Goal: Information Seeking & Learning: Learn about a topic

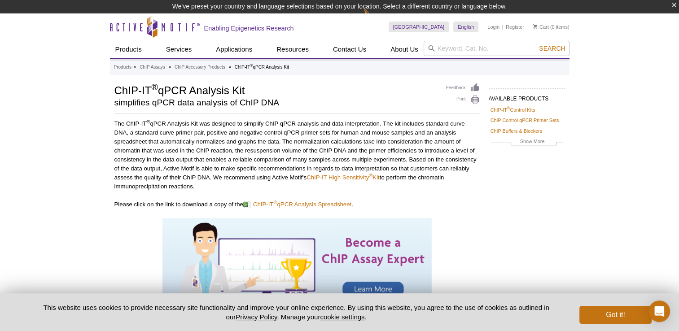
click at [462, 218] on div at bounding box center [296, 271] width 365 height 106
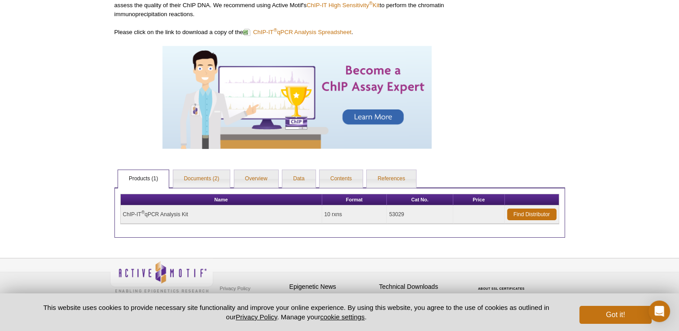
scroll to position [162, 0]
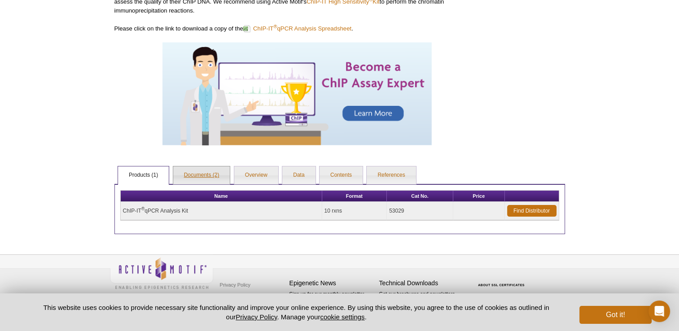
click at [210, 177] on link "Documents (2)" at bounding box center [201, 175] width 57 height 18
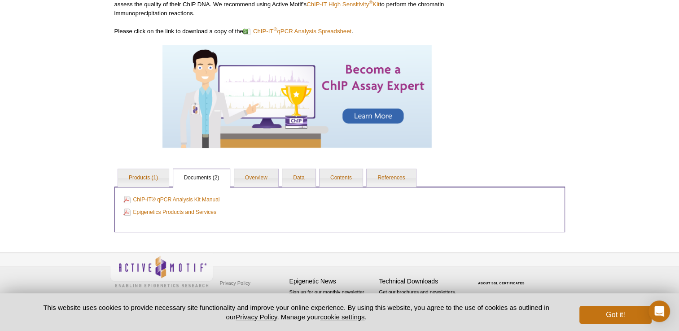
scroll to position [158, 0]
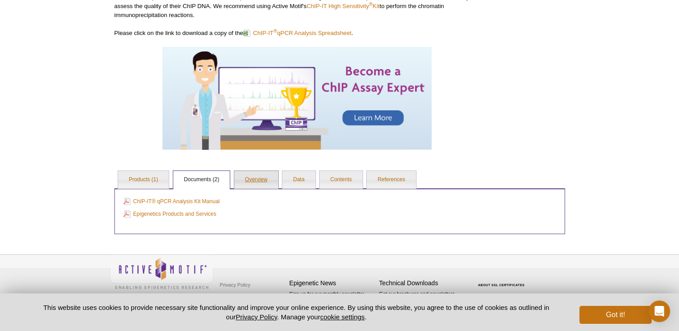
click at [255, 180] on link "Overview" at bounding box center [256, 180] width 44 height 18
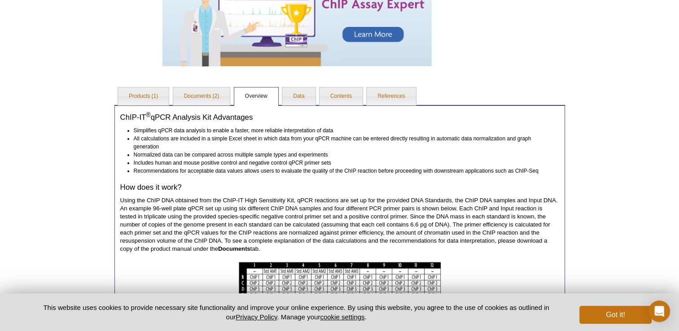
scroll to position [240, 0]
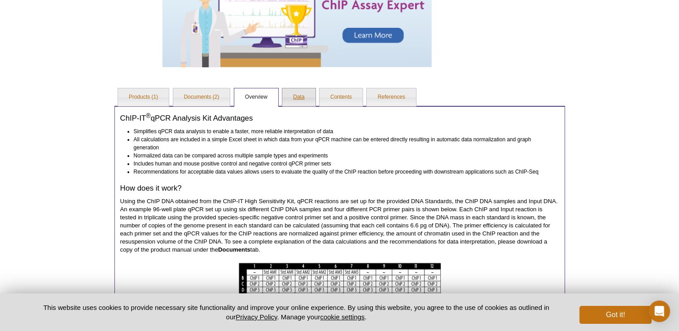
click at [296, 94] on link "Data" at bounding box center [298, 97] width 33 height 18
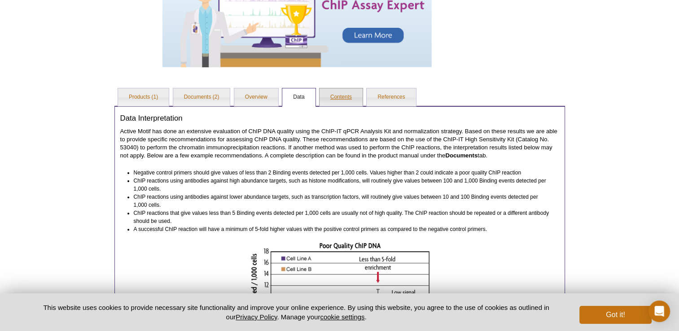
click at [337, 96] on link "Contents" at bounding box center [340, 97] width 43 height 18
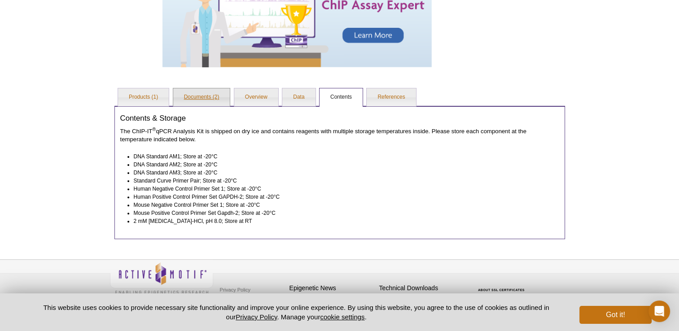
click at [201, 95] on link "Documents (2)" at bounding box center [201, 97] width 57 height 18
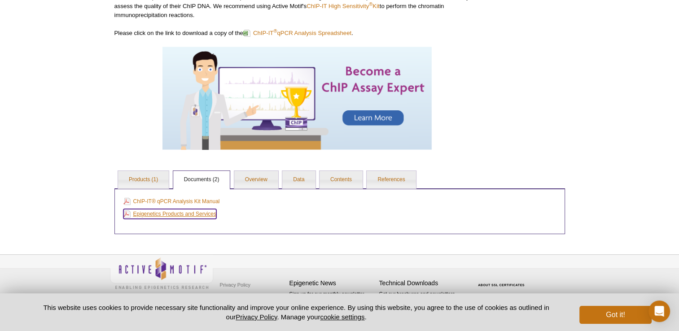
click at [153, 212] on link "Epigenetics Products and Services" at bounding box center [169, 214] width 93 height 10
click at [173, 201] on link "ChIP-IT® qPCR Analysis Kit Manual" at bounding box center [171, 201] width 96 height 10
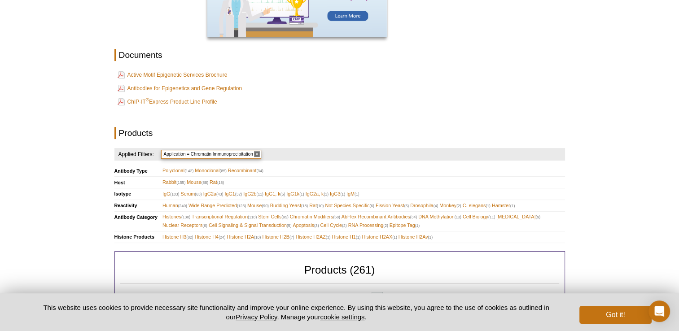
scroll to position [246, 0]
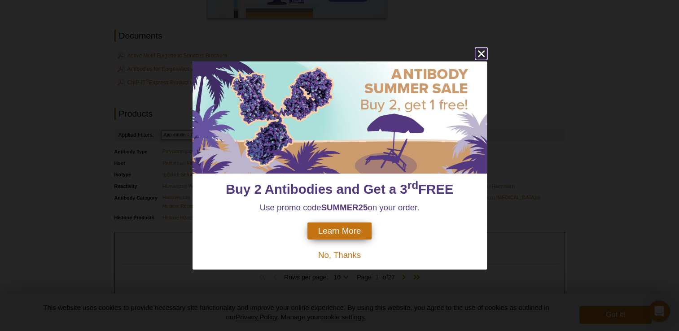
click at [480, 52] on icon "close" at bounding box center [480, 53] width 11 height 11
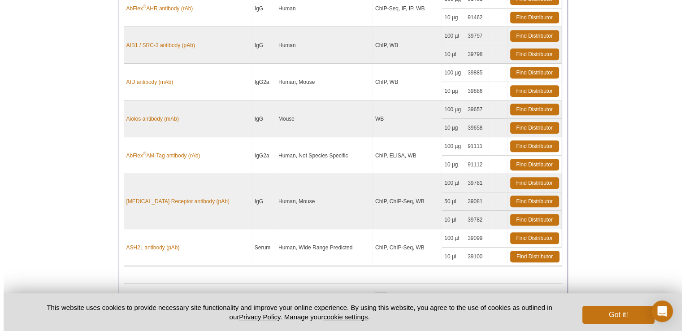
scroll to position [775, 0]
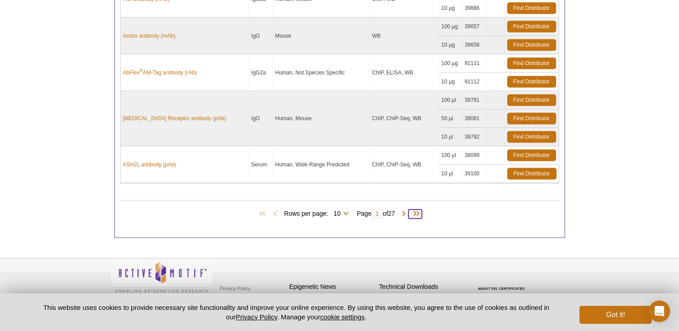
click at [418, 211] on span at bounding box center [414, 213] width 13 height 9
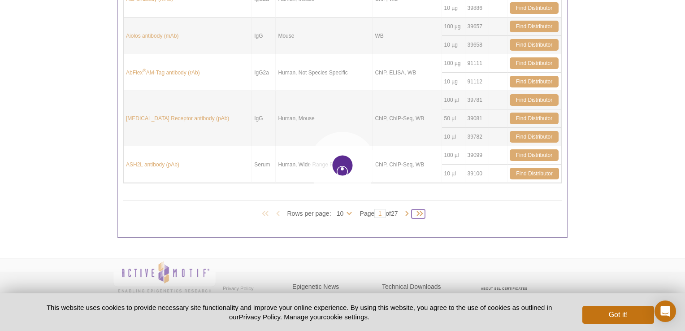
type input "27"
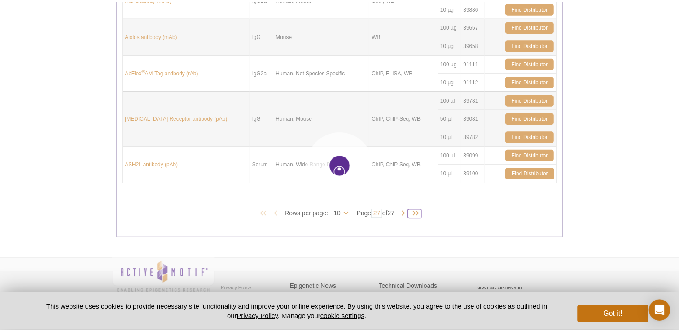
scroll to position [427, 0]
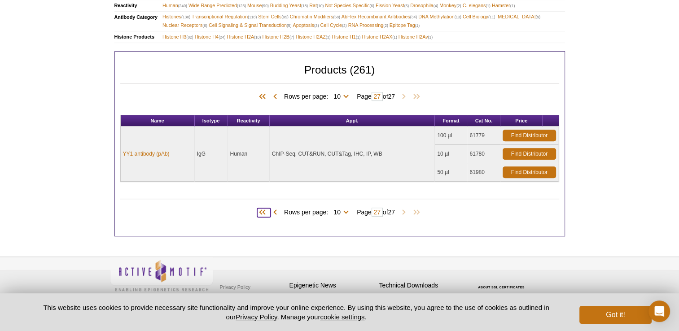
click at [260, 208] on span at bounding box center [263, 212] width 13 height 9
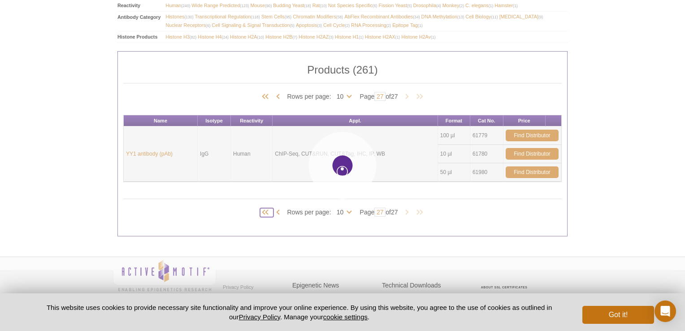
type input "1"
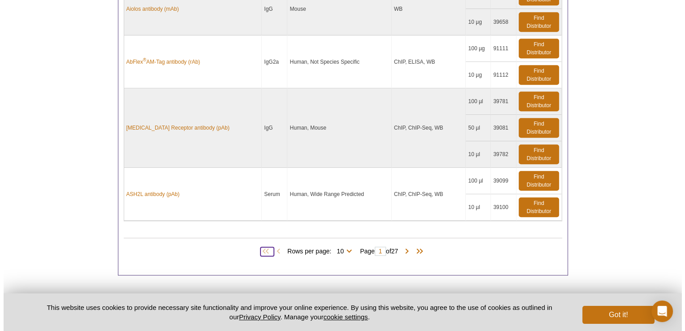
scroll to position [953, 0]
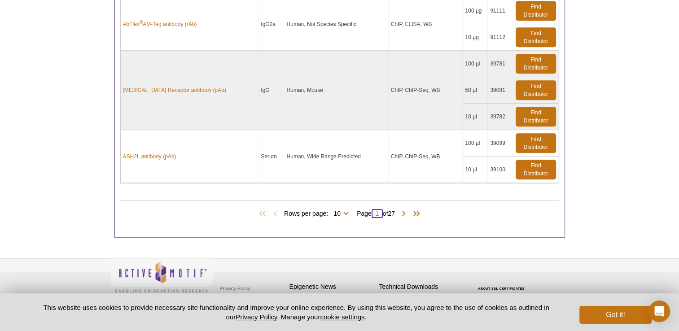
click at [378, 209] on input "1" at bounding box center [376, 213] width 11 height 9
type input "10"
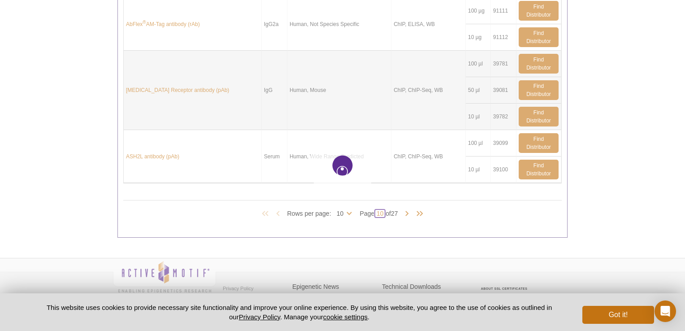
type input "10"
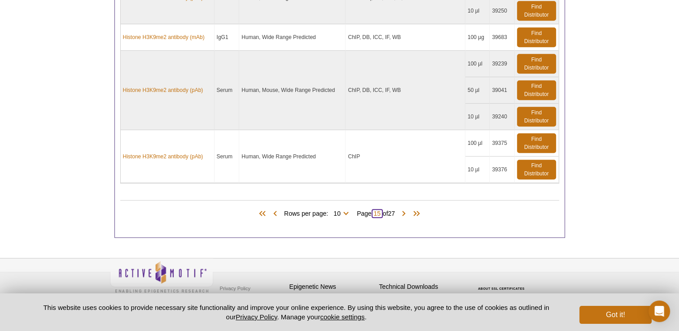
type input "15"
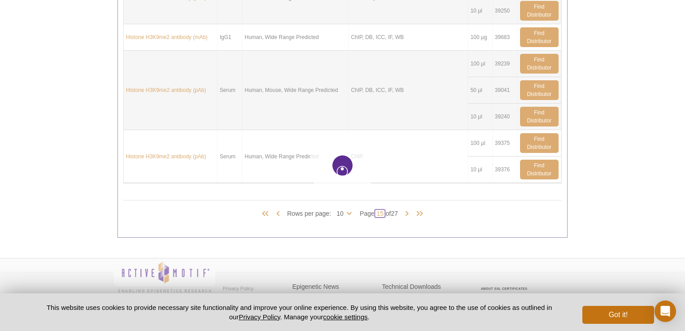
type input "15"
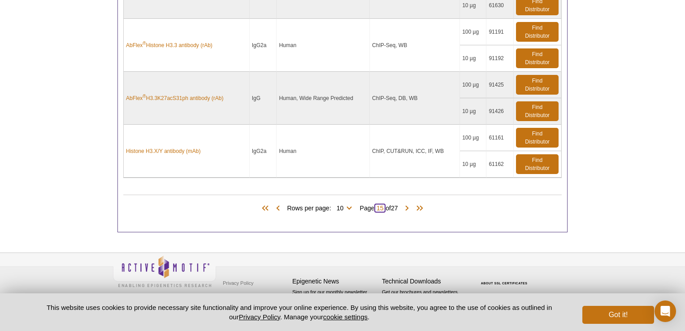
scroll to position [900, 0]
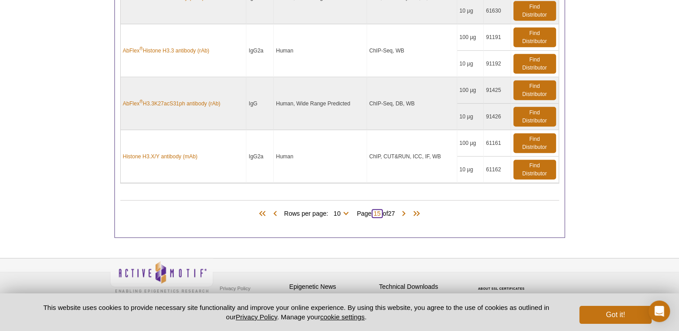
type input "1"
type input "20"
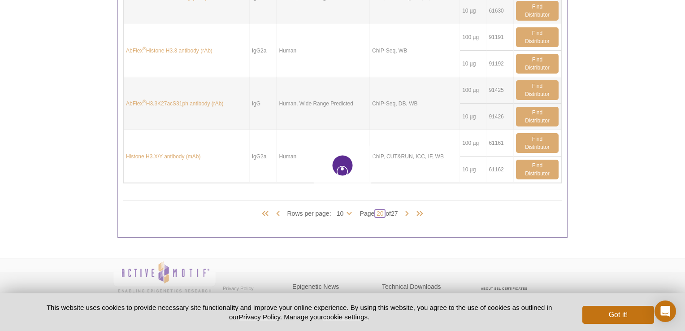
type input "20"
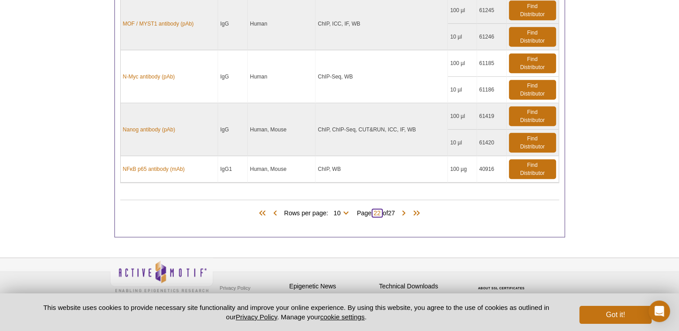
type input "22"
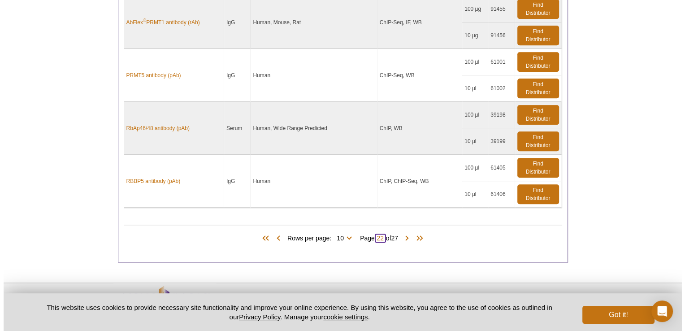
scroll to position [876, 0]
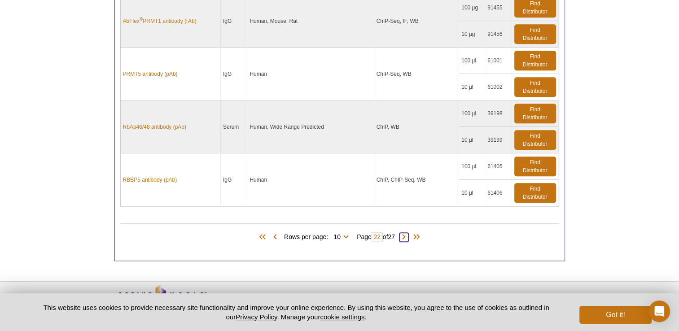
click at [406, 233] on span at bounding box center [403, 237] width 9 height 9
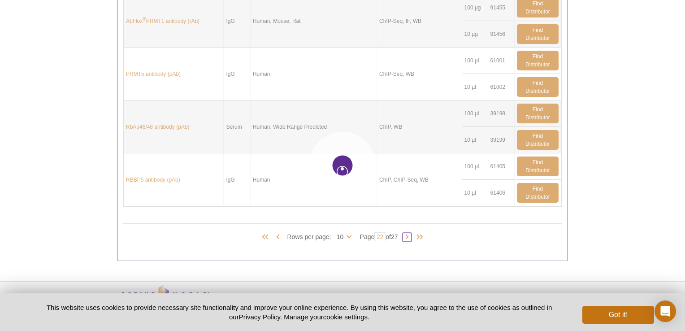
type input "23"
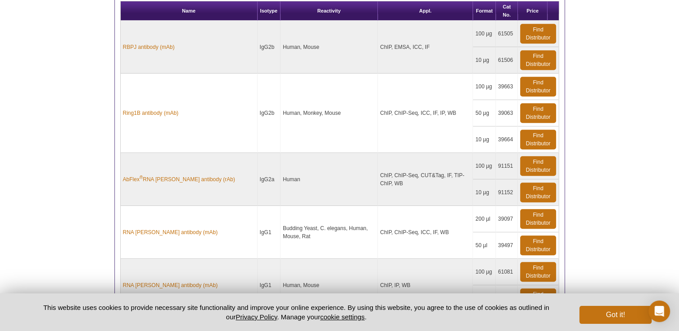
scroll to position [504, 0]
